Goal: Information Seeking & Learning: Learn about a topic

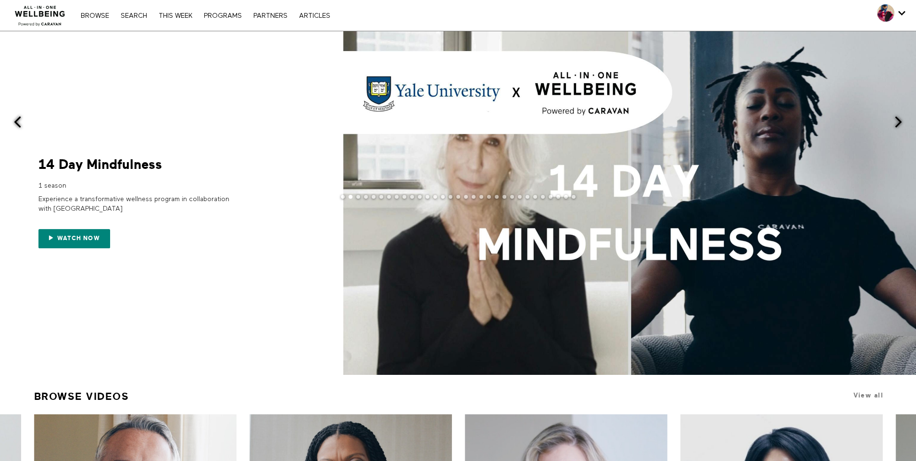
click at [650, 189] on span at bounding box center [629, 202] width 573 height 343
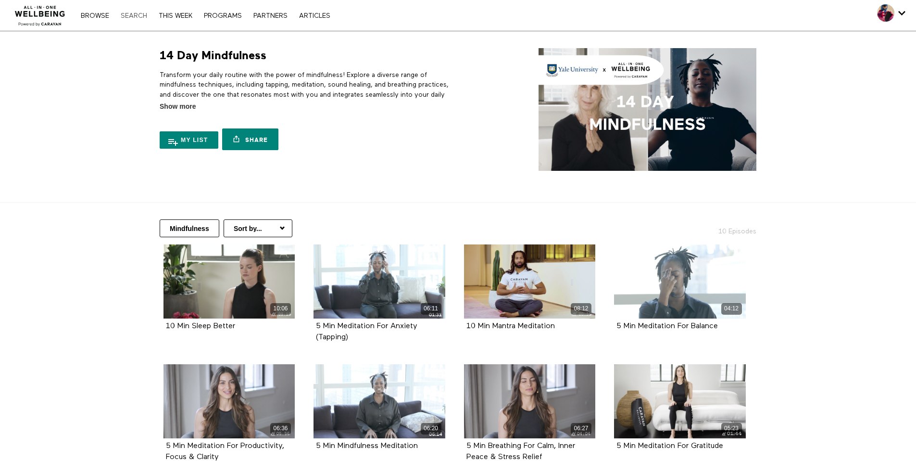
click at [130, 14] on link "Search" at bounding box center [134, 16] width 36 height 7
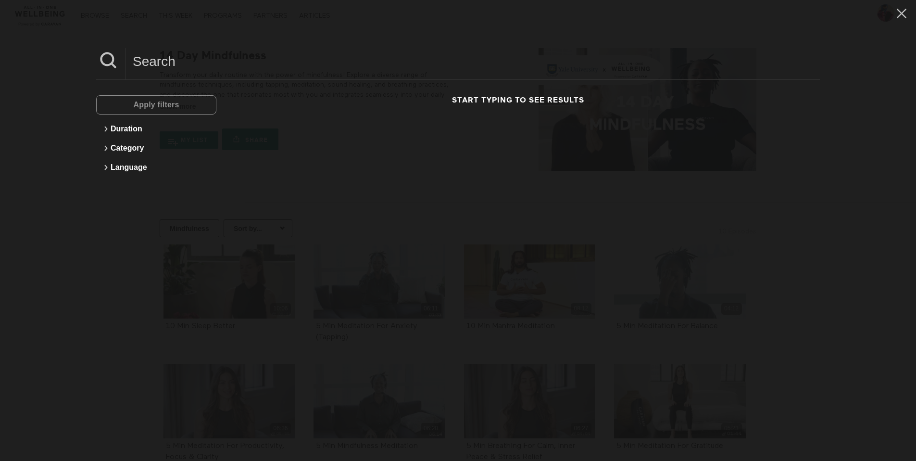
click at [595, 43] on div "Apply filters Duration Category Language Start typing to see results" at bounding box center [458, 230] width 916 height 461
click at [896, 9] on icon at bounding box center [902, 13] width 18 height 16
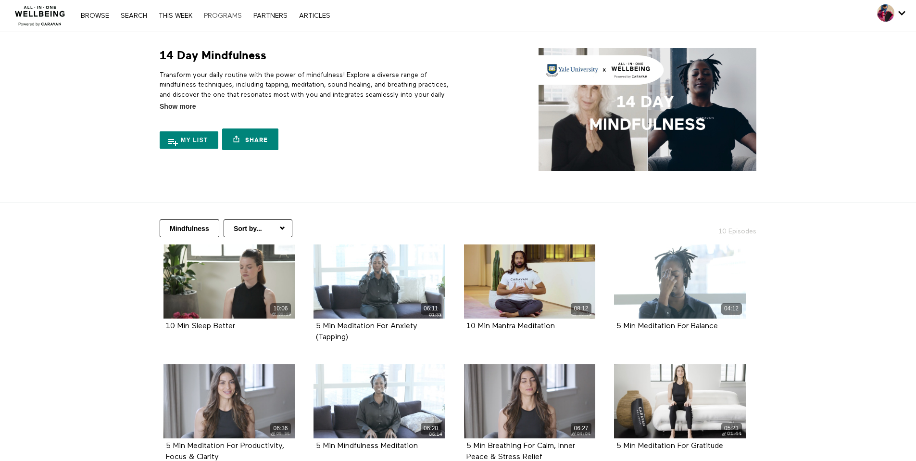
click at [222, 18] on link "PROGRAMS" at bounding box center [223, 16] width 48 height 7
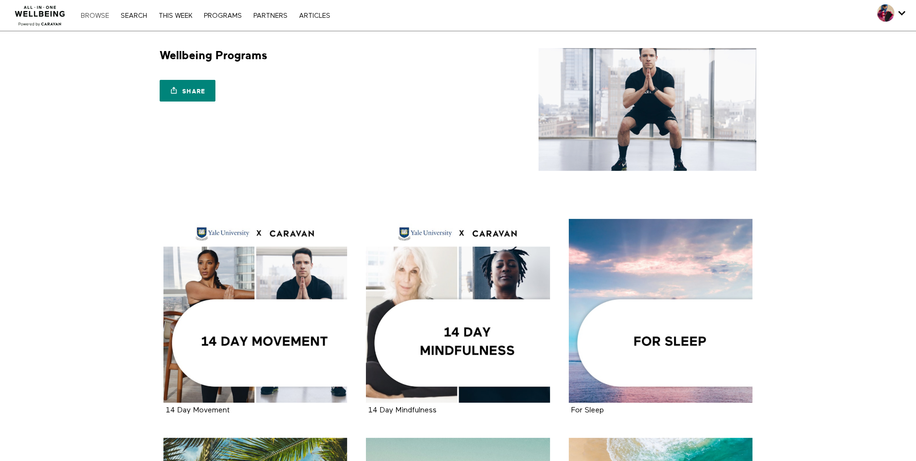
click at [93, 17] on link "Browse" at bounding box center [95, 16] width 38 height 7
